Goal: Task Accomplishment & Management: Complete application form

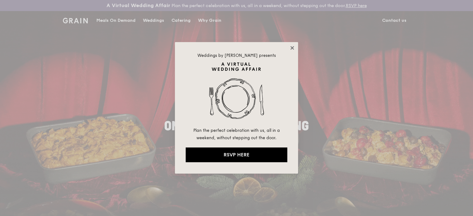
click at [291, 47] on icon at bounding box center [291, 47] width 3 height 3
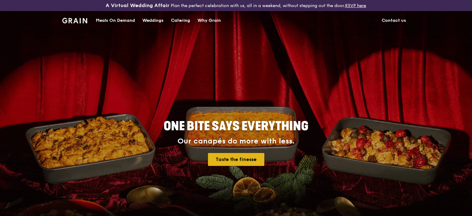
click at [234, 157] on link "Taste the finesse" at bounding box center [236, 159] width 56 height 13
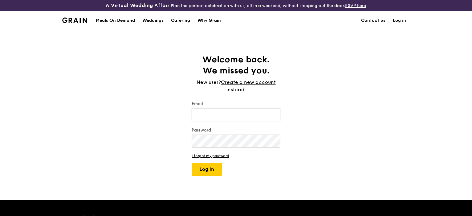
click at [206, 113] on input "Email" at bounding box center [235, 114] width 89 height 13
type input "Xin-zhi.sin@takeda.com"
click at [220, 156] on link "I forgot my password" at bounding box center [235, 156] width 89 height 4
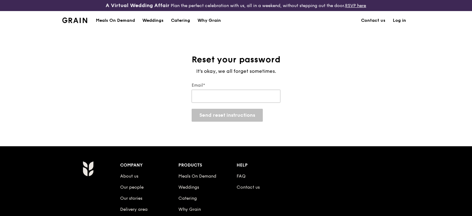
click at [215, 95] on input "Email*" at bounding box center [235, 96] width 89 height 13
type input "Xin-zhi.sin@takeda.com"
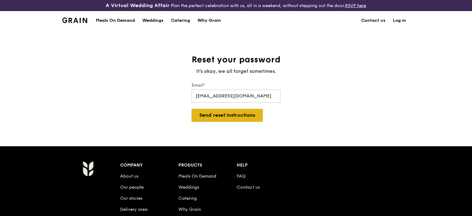
click at [223, 117] on button "Send reset instructions" at bounding box center [226, 115] width 71 height 13
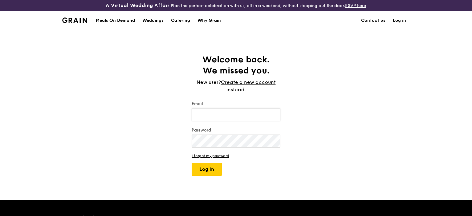
click at [217, 110] on input "Email" at bounding box center [235, 114] width 89 height 13
click at [222, 113] on input "Email" at bounding box center [235, 114] width 89 height 13
click at [155, 109] on div "Welcome back. We missed you. New user? Create a new account instead. Email Pass…" at bounding box center [236, 115] width 472 height 122
click at [224, 116] on input "Email" at bounding box center [235, 114] width 89 height 13
type input "[EMAIL_ADDRESS][DOMAIN_NAME]"
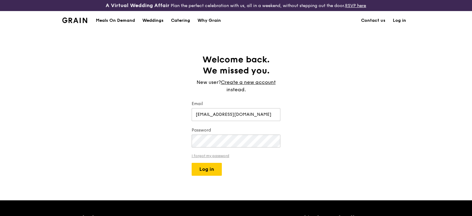
click at [211, 157] on link "I forgot my password" at bounding box center [235, 156] width 89 height 4
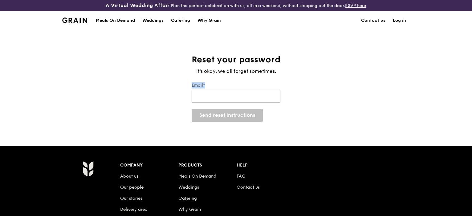
click at [233, 103] on div "Email*" at bounding box center [235, 93] width 89 height 22
click at [233, 97] on input "Email*" at bounding box center [235, 96] width 89 height 13
type input "Xin-zhi.sin@takeda.com"
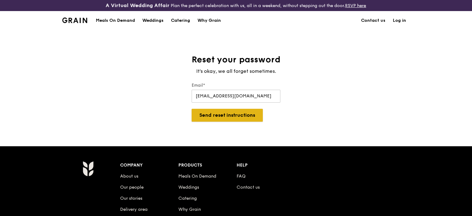
click at [231, 117] on button "Send reset instructions" at bounding box center [226, 115] width 71 height 13
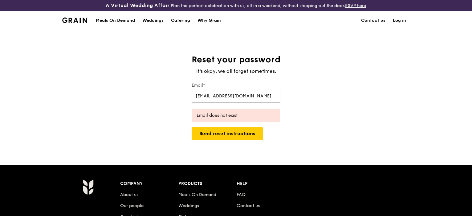
click at [402, 22] on link "Log in" at bounding box center [399, 20] width 21 height 18
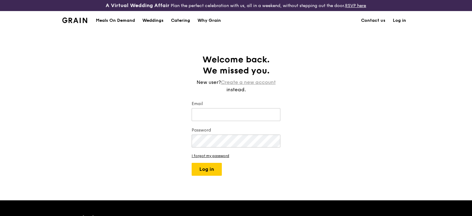
click at [234, 82] on link "Create a new account" at bounding box center [248, 82] width 55 height 7
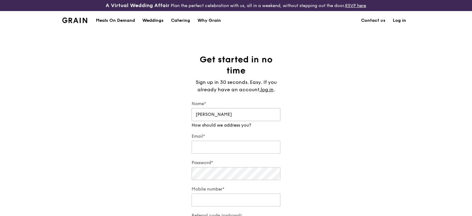
type input "Sin Xin Zhi"
type input "Xin-zhi.sin@takeda.com"
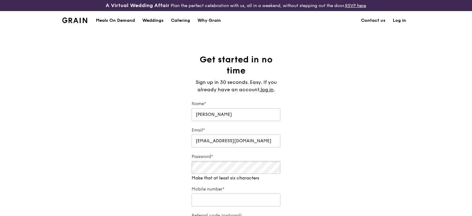
scroll to position [133, 0]
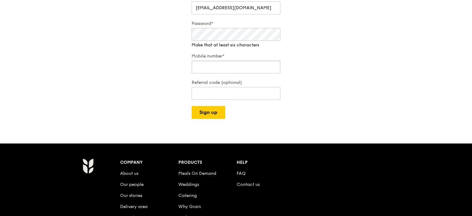
click at [221, 67] on div "Mobile number*" at bounding box center [235, 64] width 89 height 22
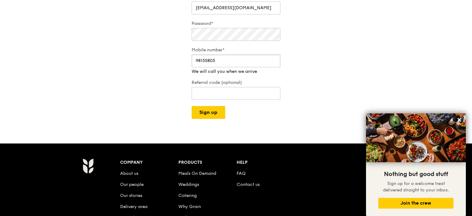
type input "98155805"
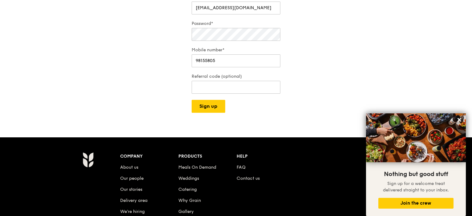
click at [160, 97] on div "Get started in no time Sign up in 30 seconds. Easy. If you already have an acco…" at bounding box center [236, 17] width 472 height 192
click at [461, 122] on icon at bounding box center [459, 120] width 6 height 6
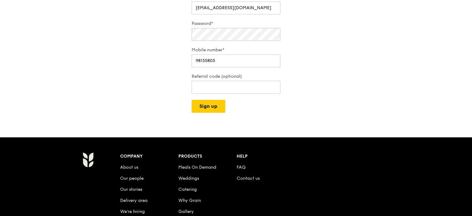
scroll to position [0, 0]
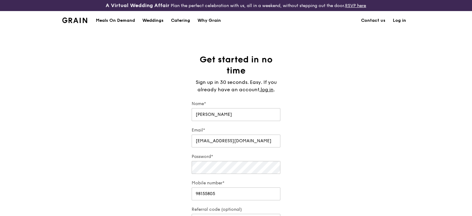
click at [401, 21] on link "Log in" at bounding box center [399, 20] width 21 height 18
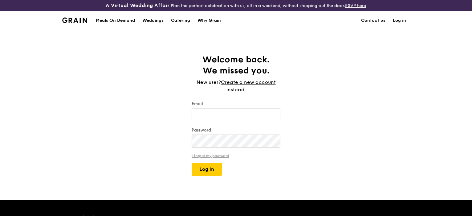
click at [219, 155] on link "I forgot my password" at bounding box center [235, 156] width 89 height 4
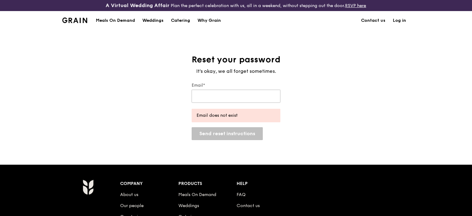
click at [217, 98] on input "Email*" at bounding box center [235, 96] width 89 height 13
type input "Xin-zhi.sin@takeda.com"
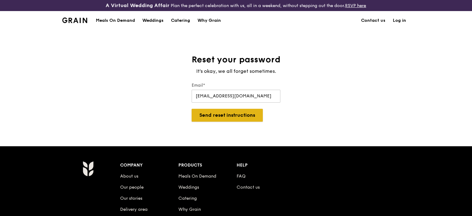
click at [237, 114] on button "Send reset instructions" at bounding box center [226, 115] width 71 height 13
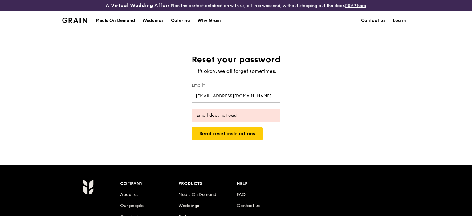
click at [464, 102] on div "Reset your password It's okay, we all forget sometimes. Email* Xin-zhi.sin@take…" at bounding box center [236, 97] width 472 height 86
